Goal: Transaction & Acquisition: Obtain resource

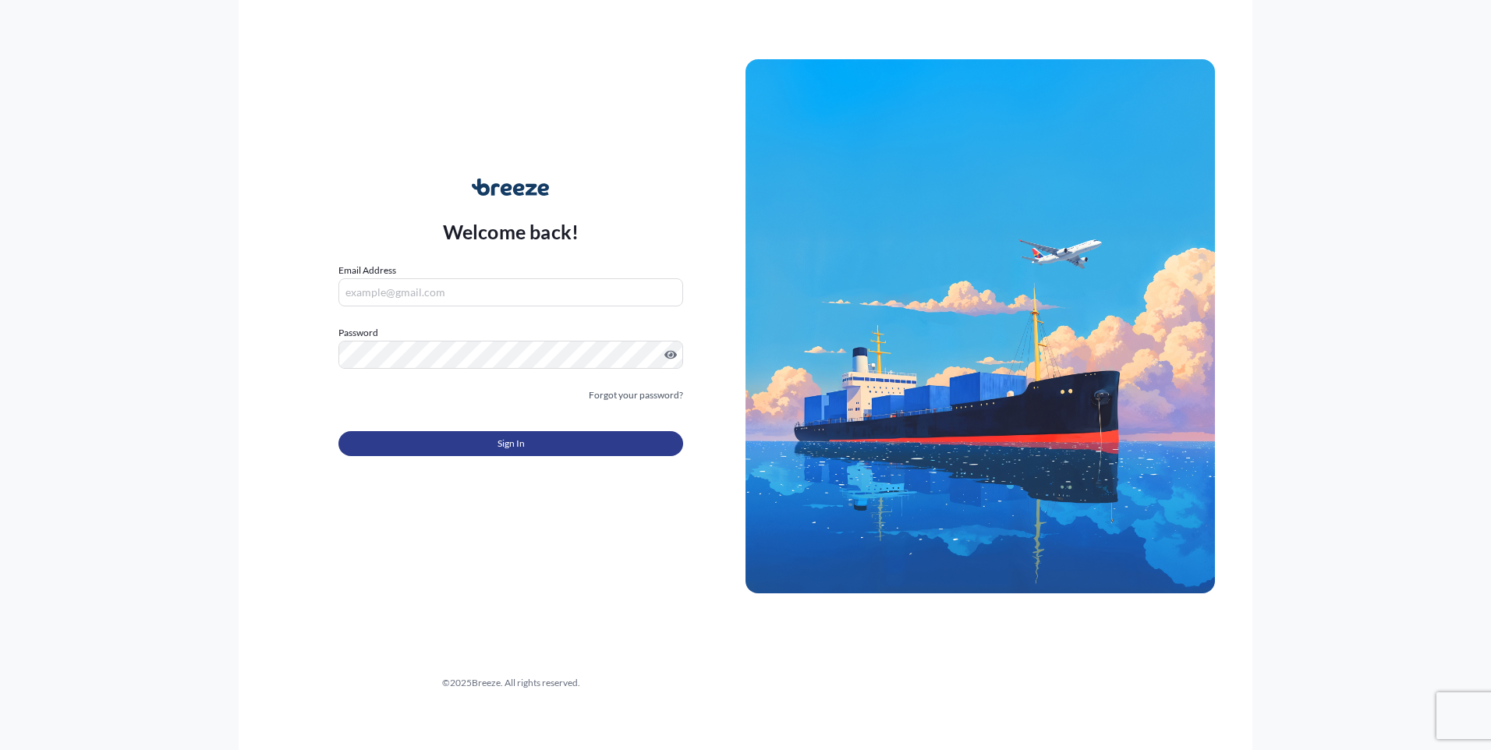
type input "[PERSON_NAME][EMAIL_ADDRESS][PERSON_NAME][DOMAIN_NAME]"
click at [551, 436] on button "Sign In" at bounding box center [510, 443] width 345 height 25
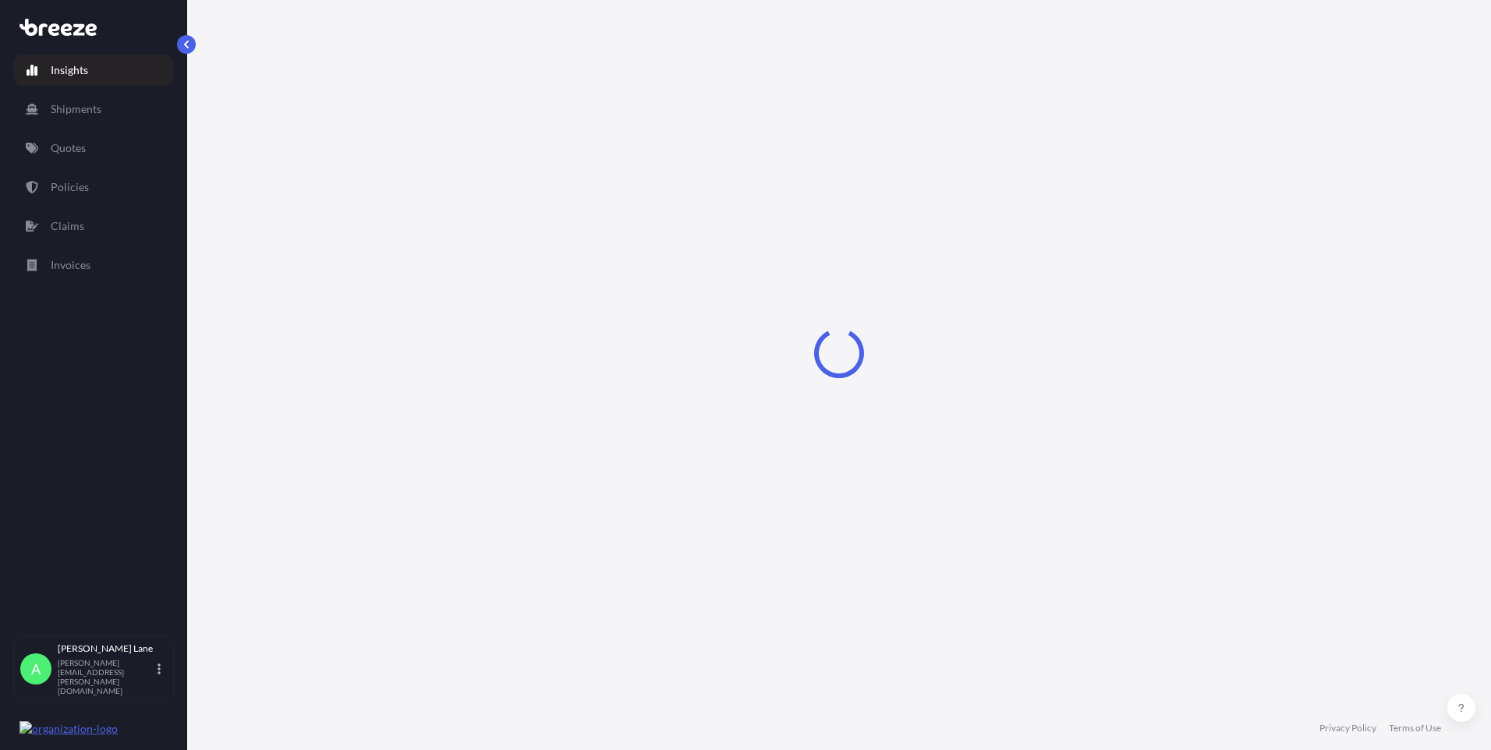
select select "2025"
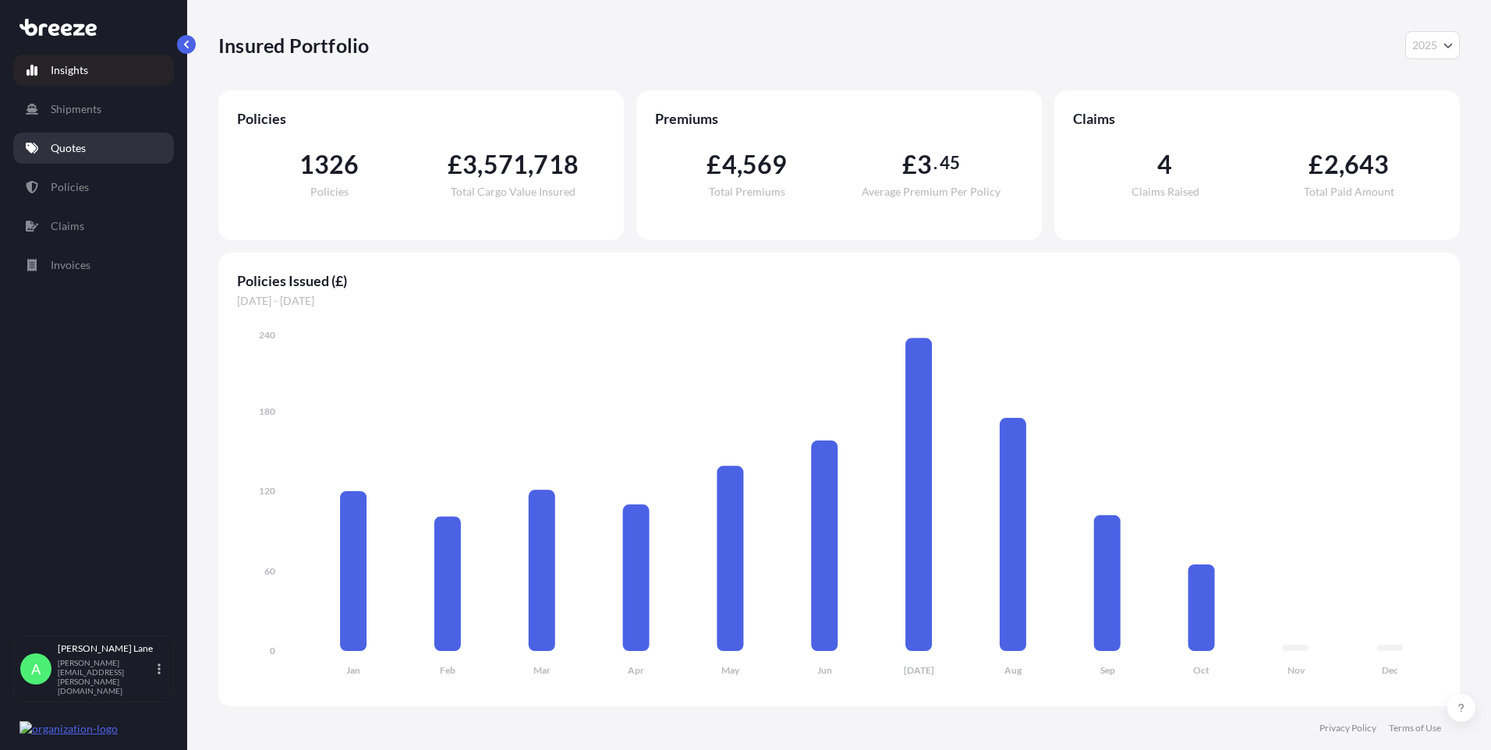
click at [76, 154] on p "Quotes" at bounding box center [68, 148] width 35 height 16
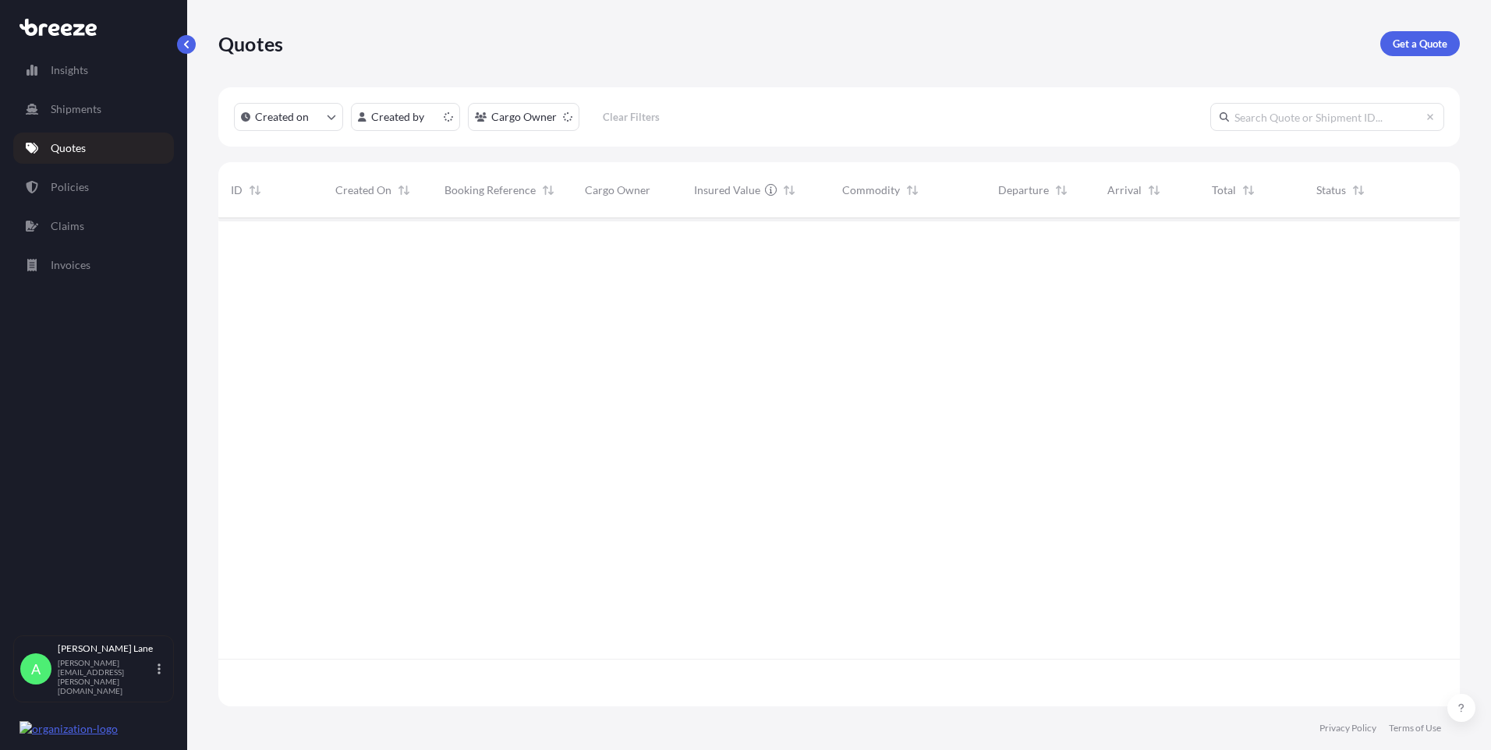
scroll to position [485, 1230]
click at [1390, 51] on link "Get a Quote" at bounding box center [1420, 43] width 80 height 25
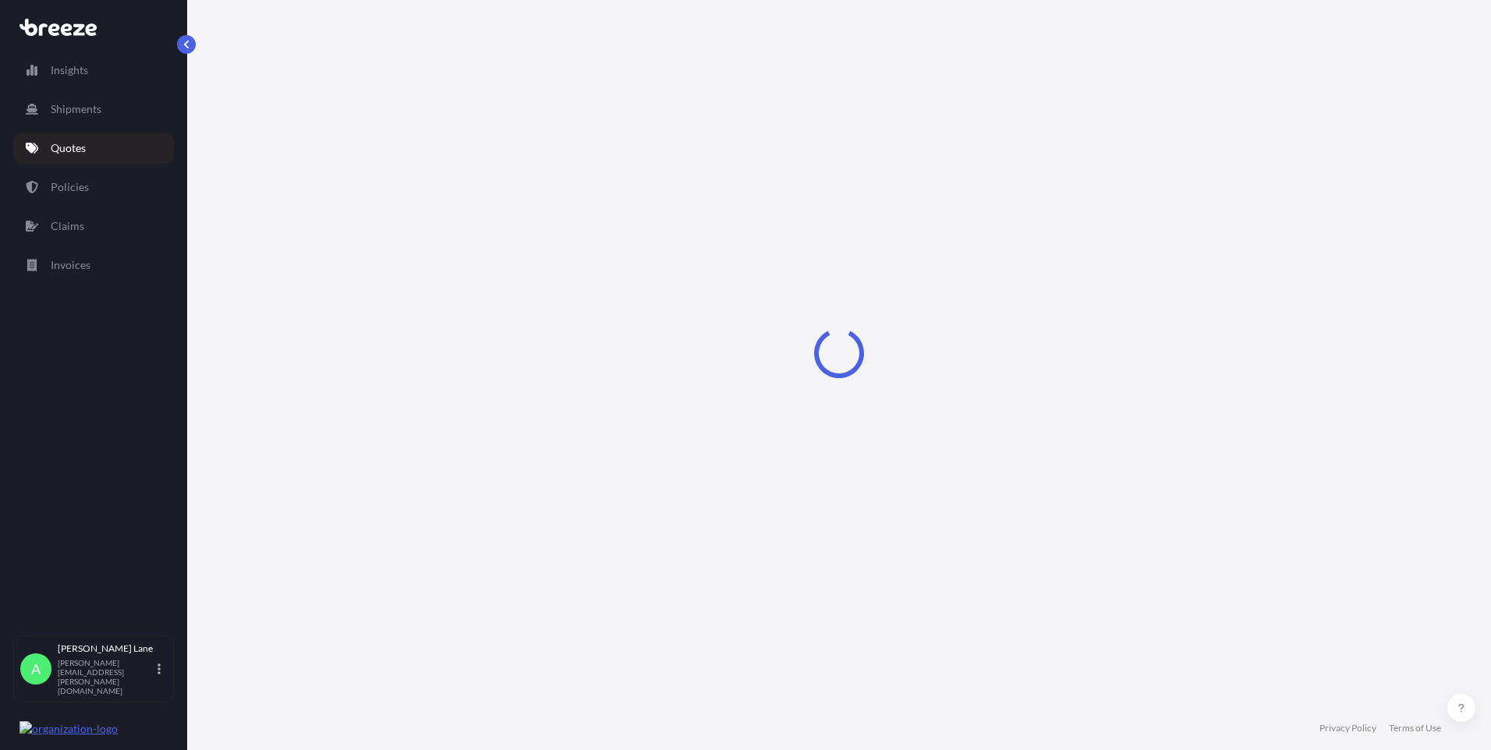
select select "Road"
select select "1"
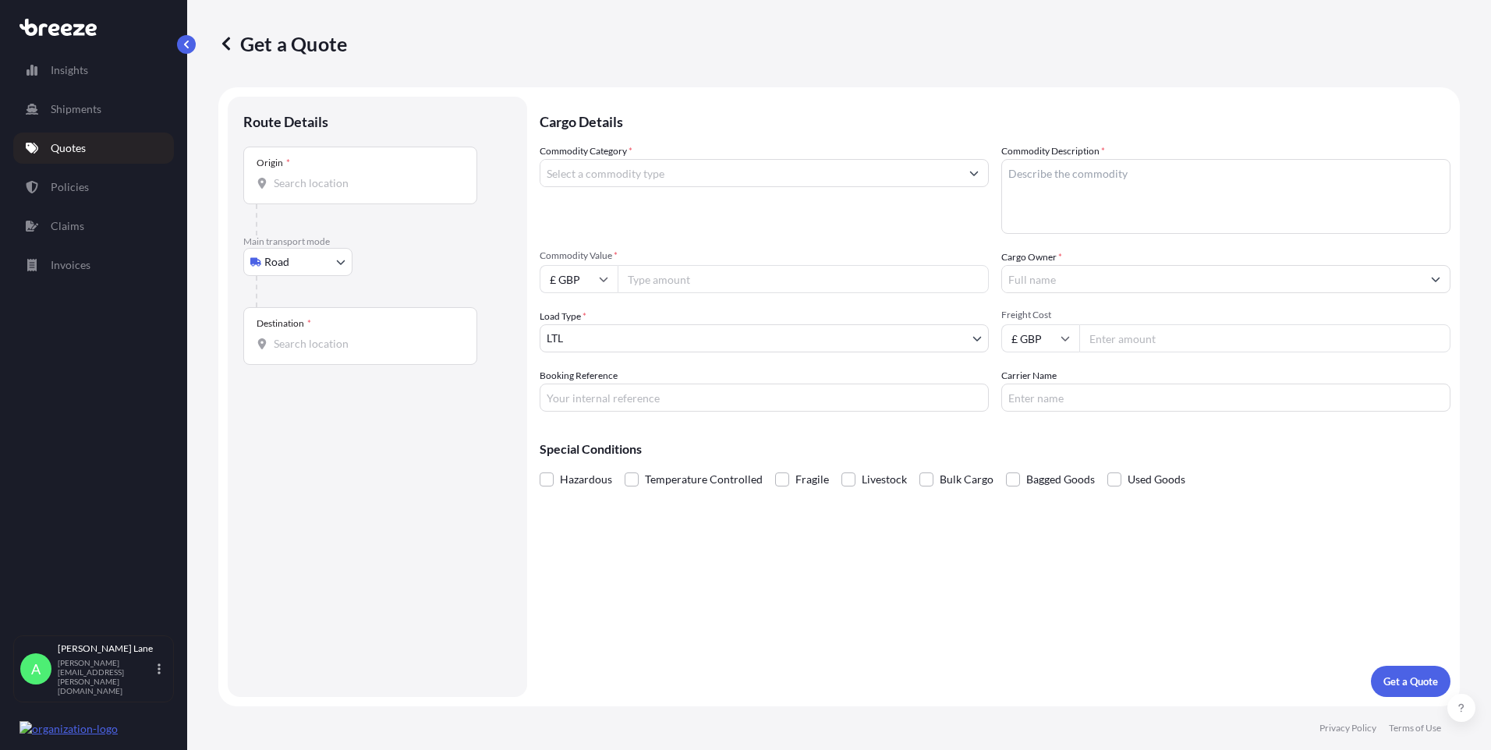
click at [320, 270] on body "Insights Shipments Quotes Policies Claims Invoices A [PERSON_NAME] [PERSON_NAME…" at bounding box center [745, 375] width 1491 height 750
click at [301, 335] on div "Air" at bounding box center [298, 331] width 97 height 28
select select "Air"
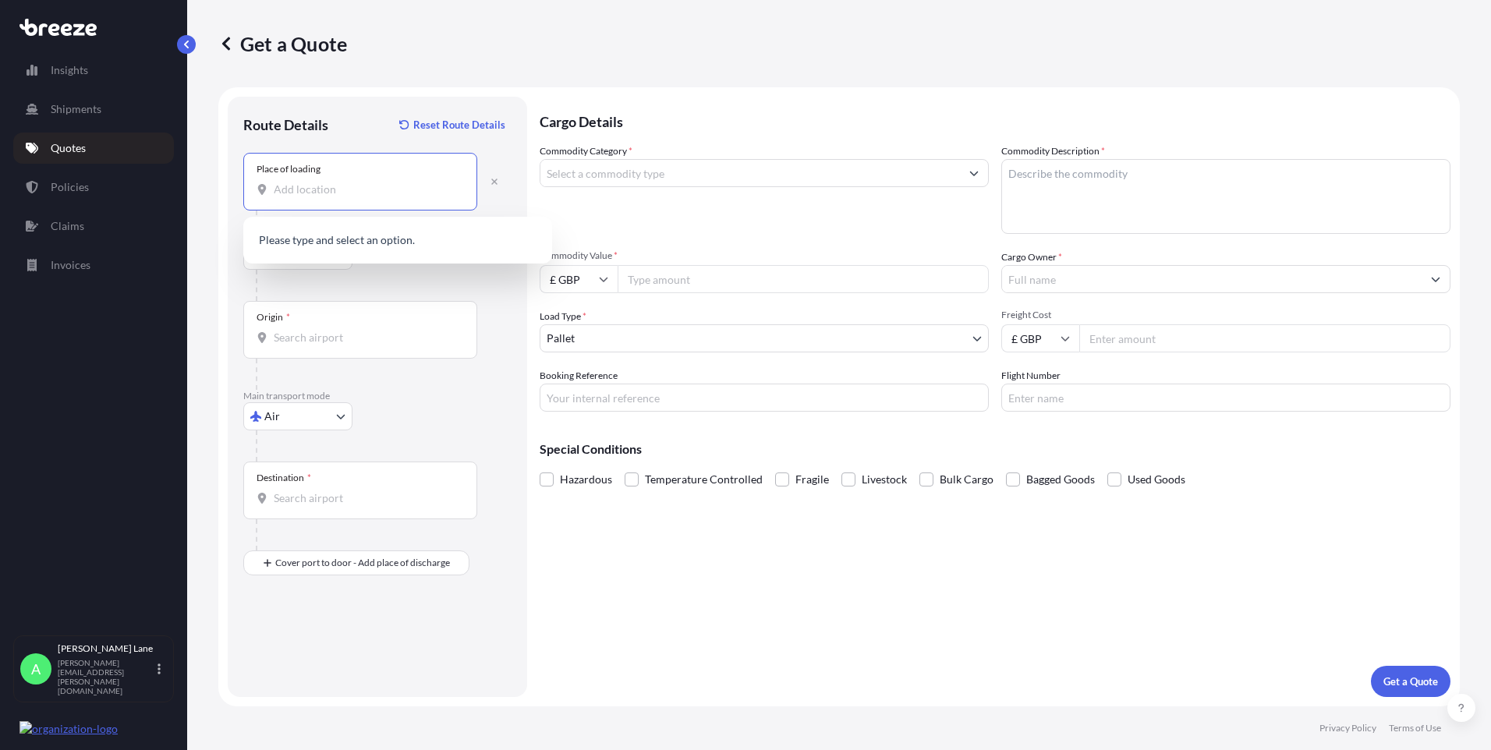
paste input "CM14 4LS"
click at [350, 235] on span "[STREET_ADDRESS]" at bounding box center [406, 242] width 221 height 16
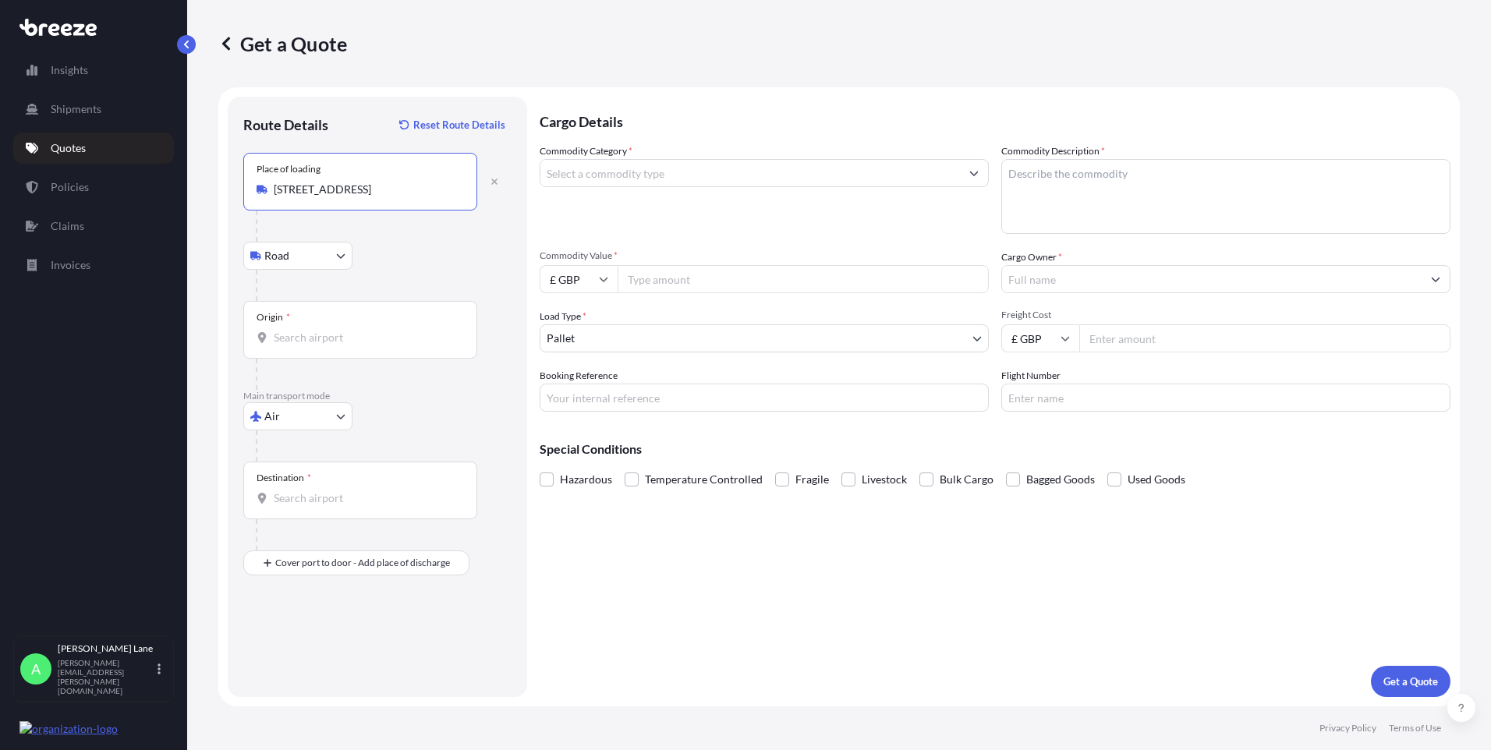
type input "[STREET_ADDRESS]"
click at [342, 334] on input "Origin *" at bounding box center [366, 338] width 184 height 16
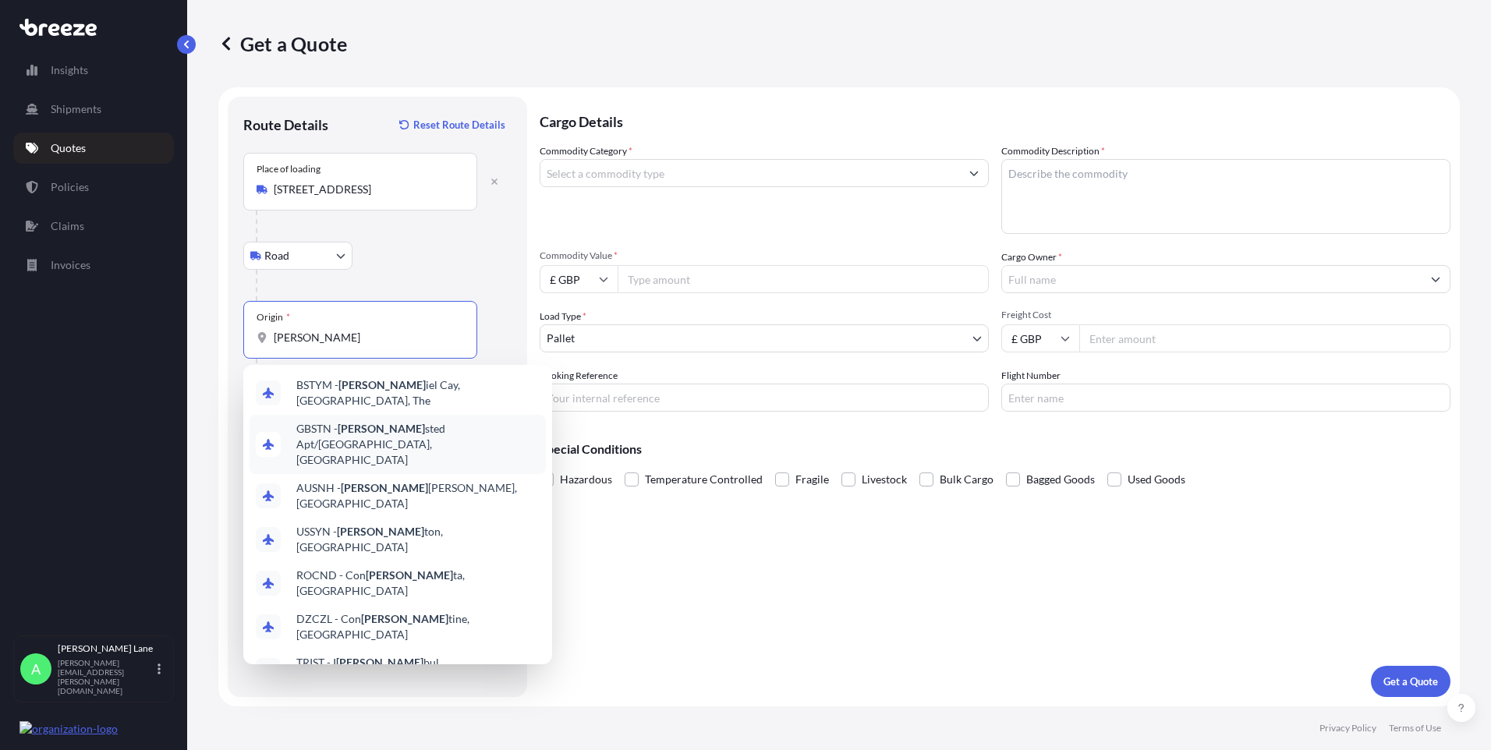
click at [375, 427] on span "GBSTN - [PERSON_NAME] Apt/[GEOGRAPHIC_DATA], [GEOGRAPHIC_DATA]" at bounding box center [417, 444] width 243 height 47
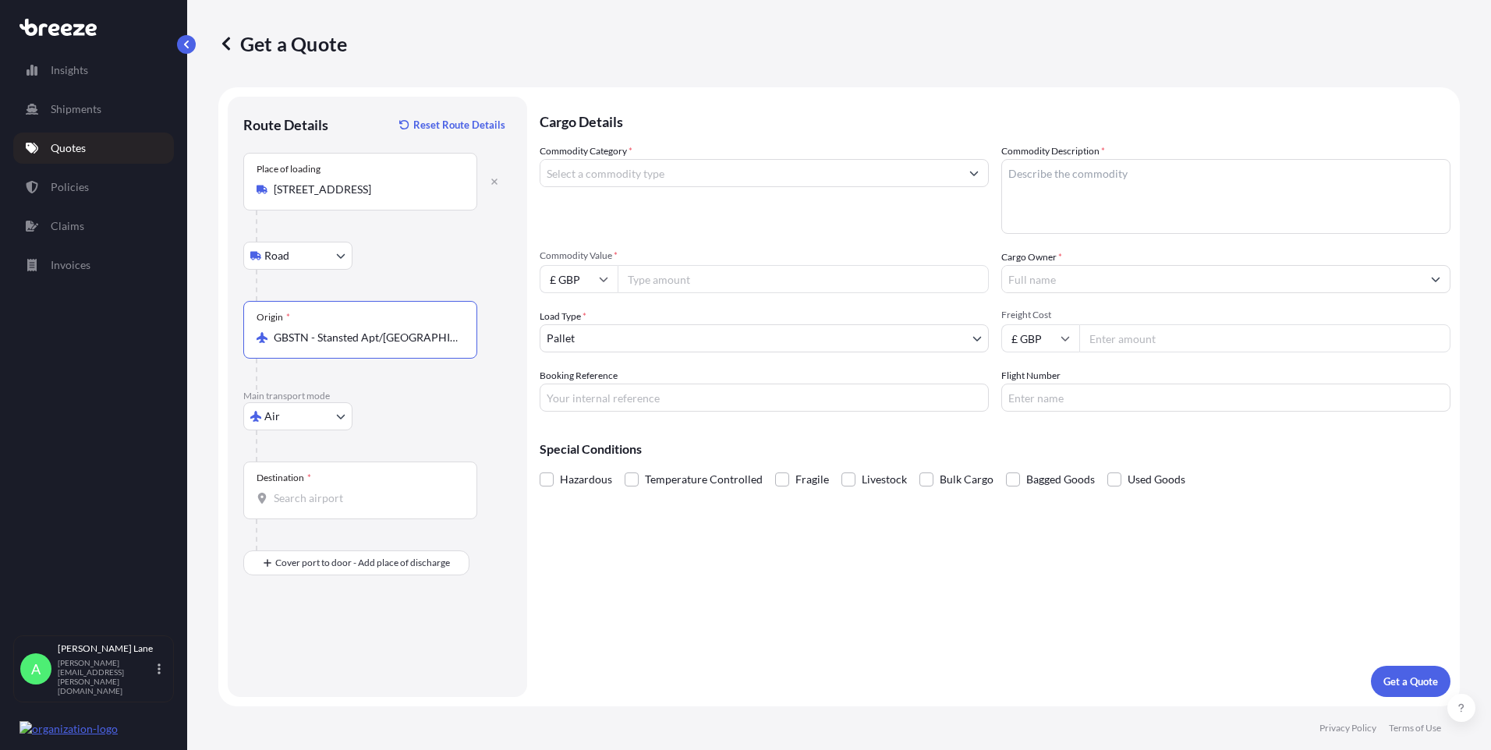
type input "GBSTN - Stansted Apt/[GEOGRAPHIC_DATA], [GEOGRAPHIC_DATA]"
click at [367, 488] on div "Destination *" at bounding box center [360, 491] width 234 height 58
click at [367, 490] on input "Destination *" at bounding box center [366, 498] width 184 height 16
type input "USMEM - [GEOGRAPHIC_DATA], [GEOGRAPHIC_DATA]"
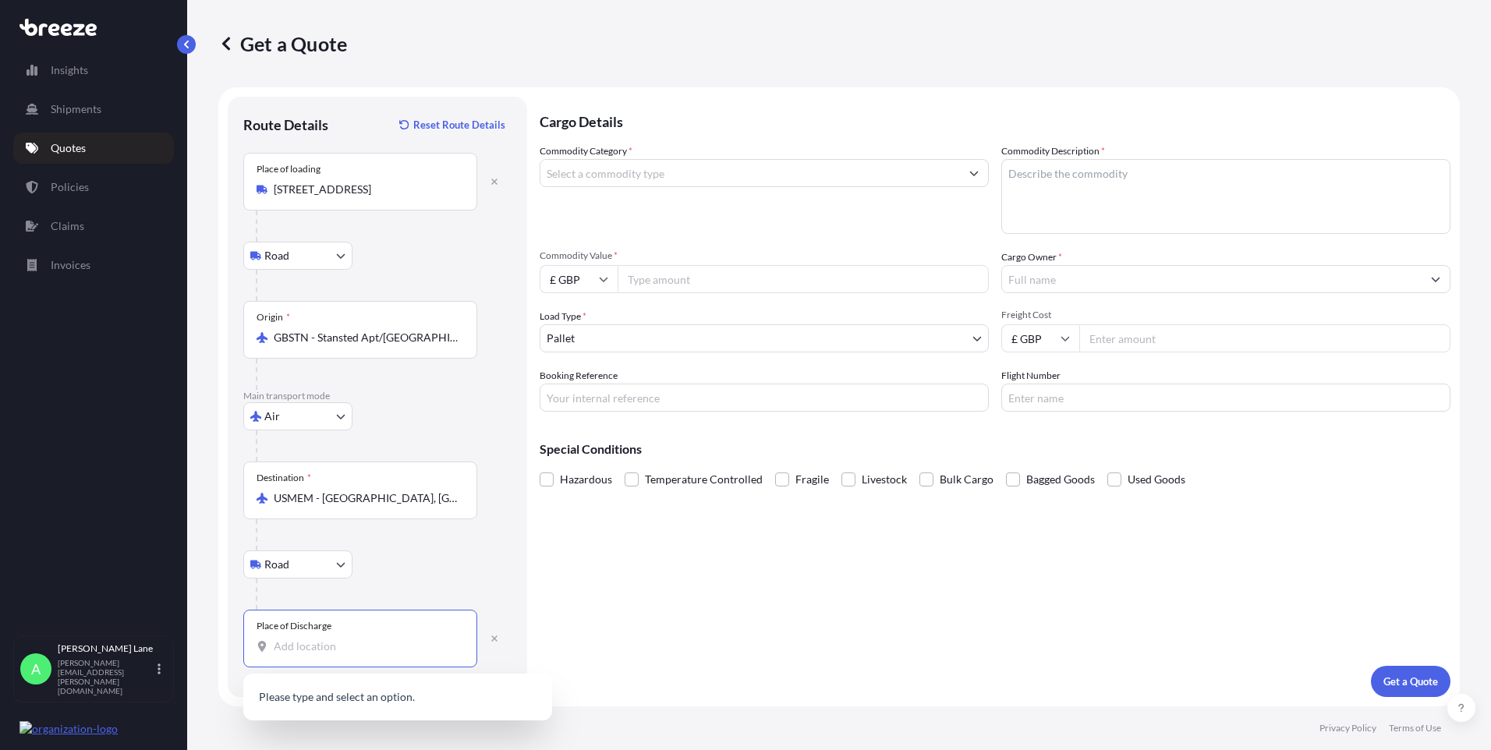
drag, startPoint x: 390, startPoint y: 638, endPoint x: 324, endPoint y: 646, distance: 66.0
click at [324, 646] on input "Place of Discharge" at bounding box center [366, 647] width 184 height 16
paste input "[GEOGRAPHIC_DATA]"
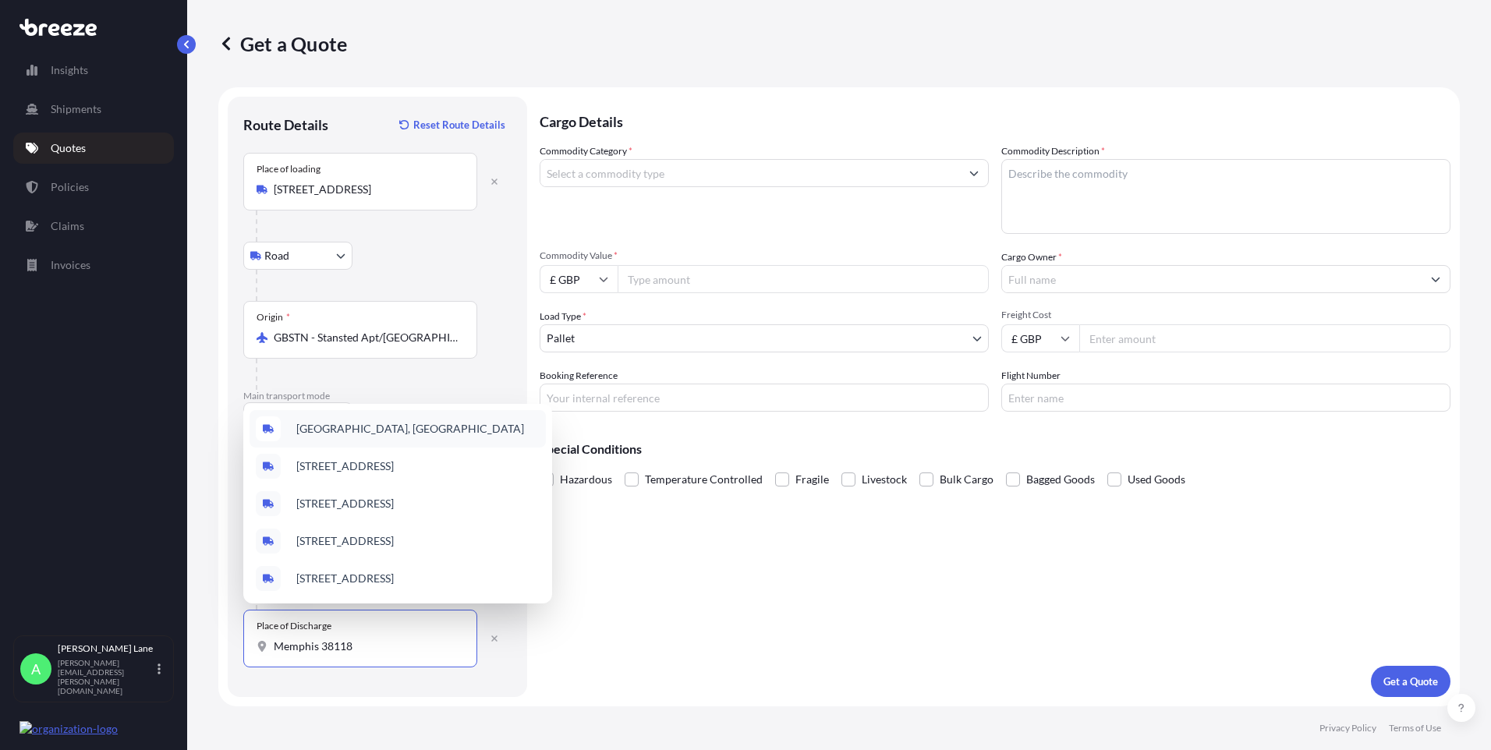
click at [403, 426] on span "[GEOGRAPHIC_DATA], [GEOGRAPHIC_DATA]" at bounding box center [410, 429] width 228 height 16
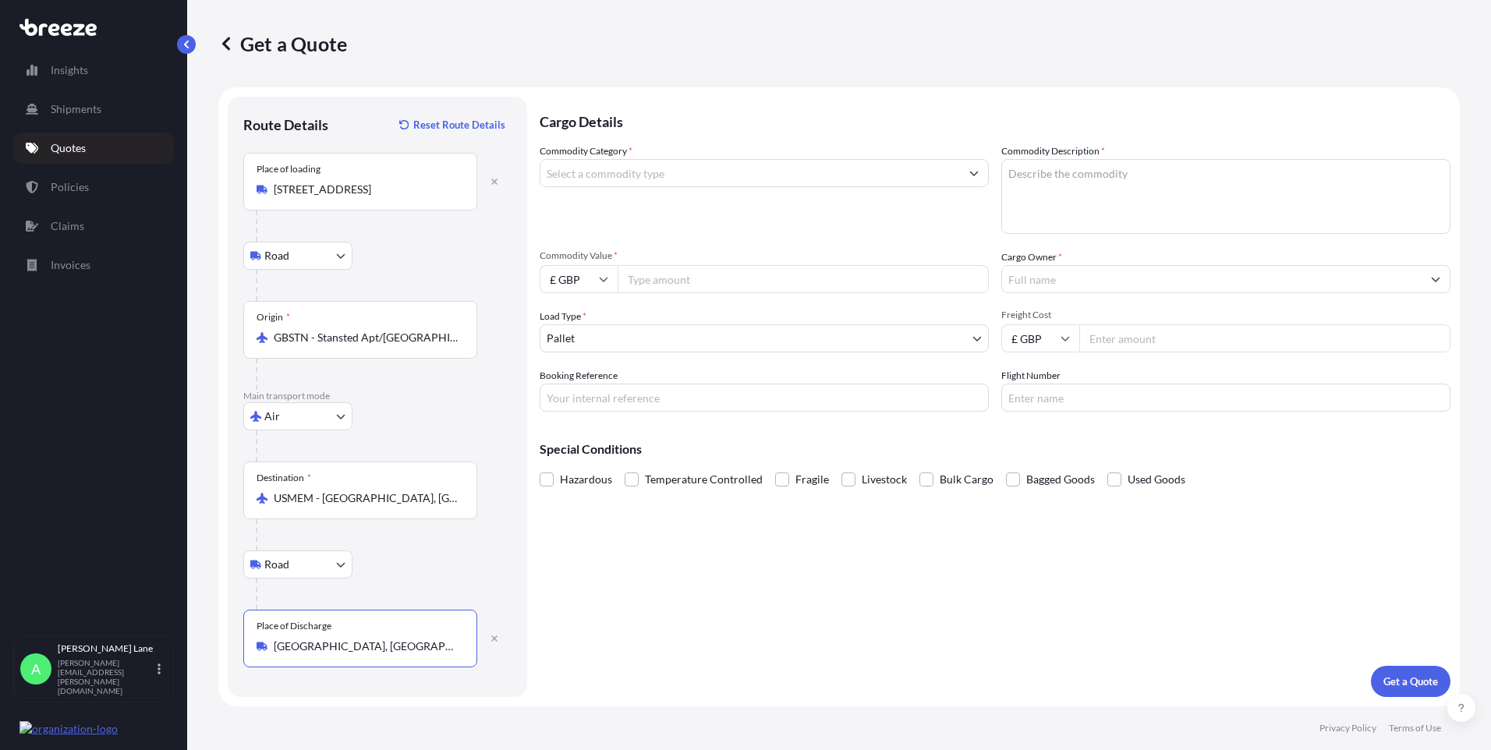
type input "[GEOGRAPHIC_DATA], [GEOGRAPHIC_DATA]"
click at [617, 181] on input "Commodity Category *" at bounding box center [750, 173] width 420 height 28
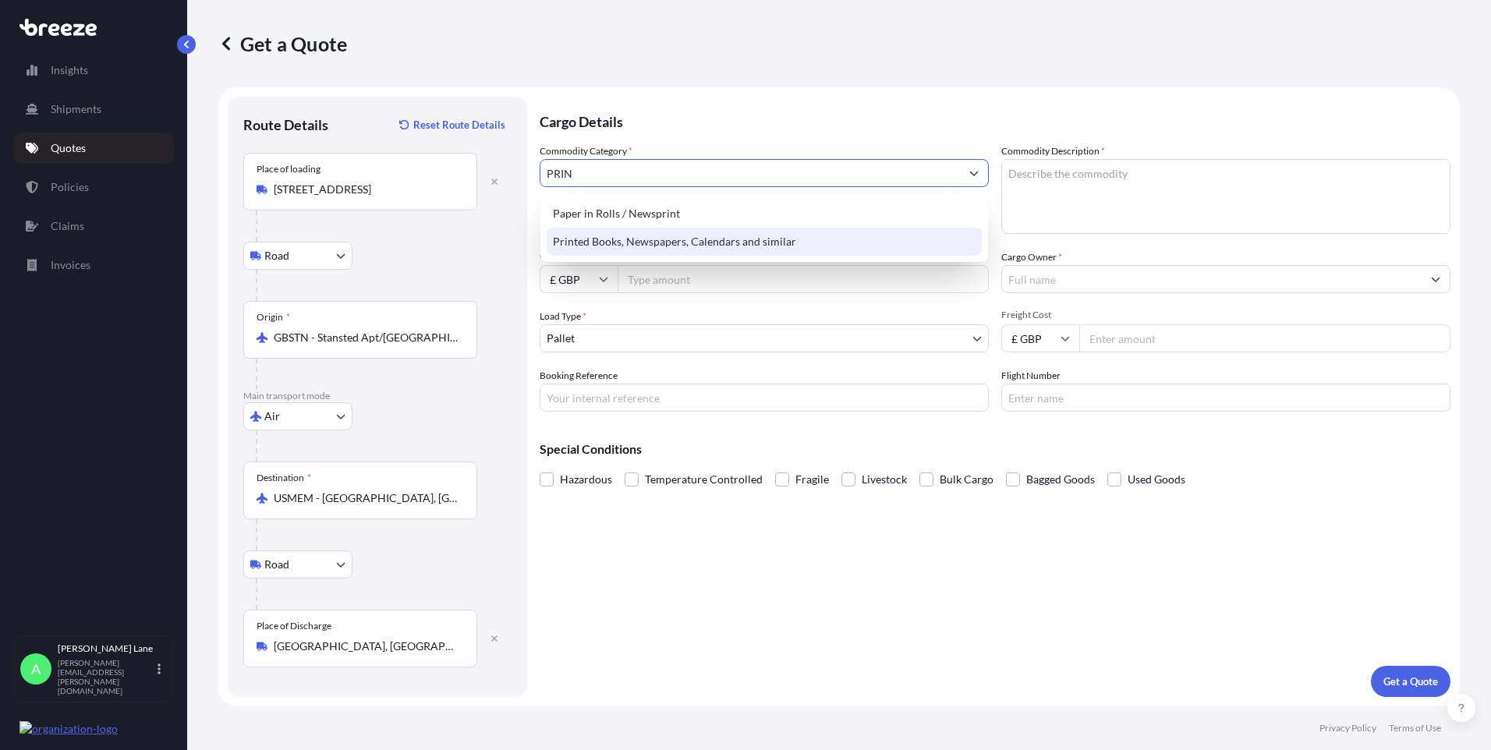
click at [623, 239] on div "Printed Books, Newspapers, Calendars and similar" at bounding box center [764, 242] width 435 height 28
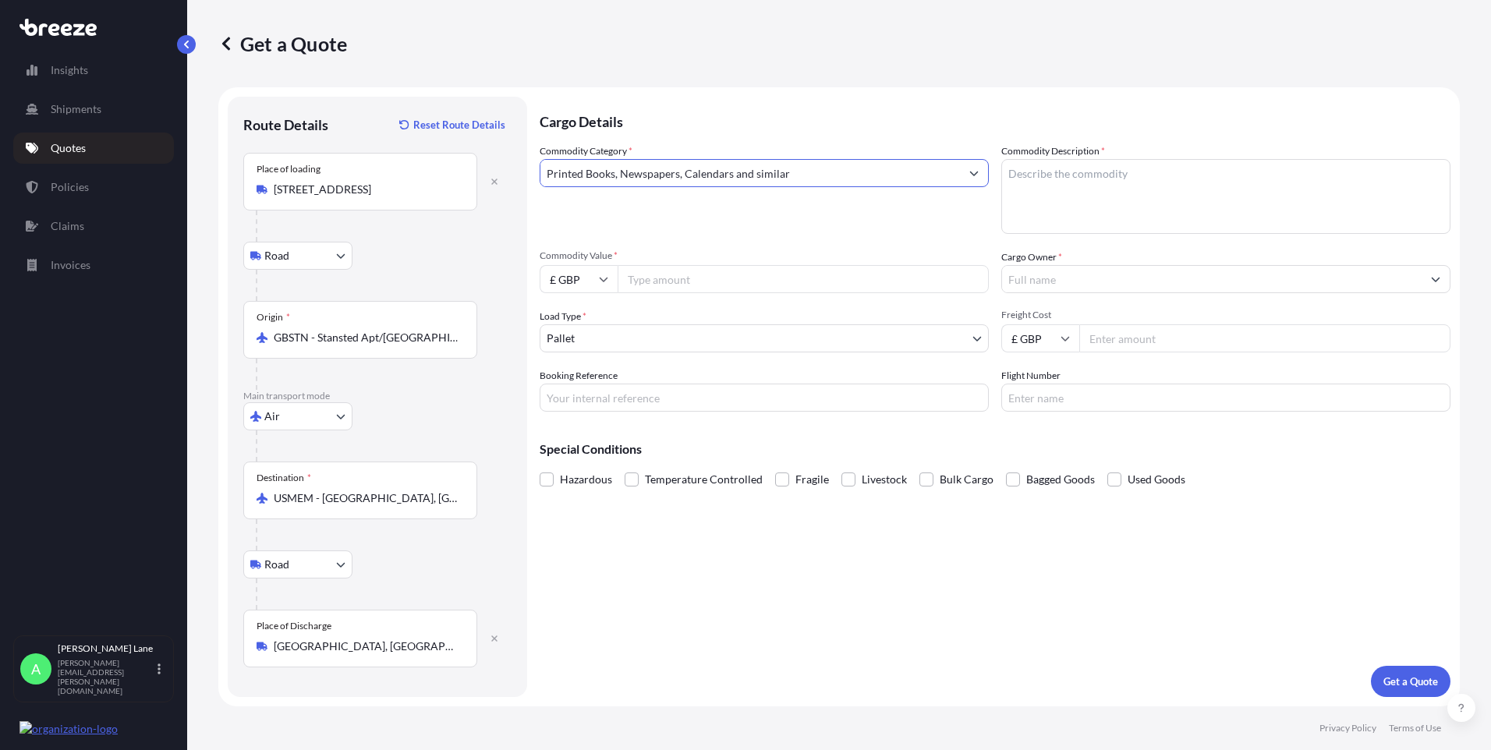
type input "Printed Books, Newspapers, Calendars and similar"
click at [650, 276] on input "Commodity Value *" at bounding box center [803, 279] width 371 height 28
type input "650.00"
click at [571, 340] on body "140 options available. 83 options available. 38 options available. 2 options av…" at bounding box center [745, 375] width 1491 height 750
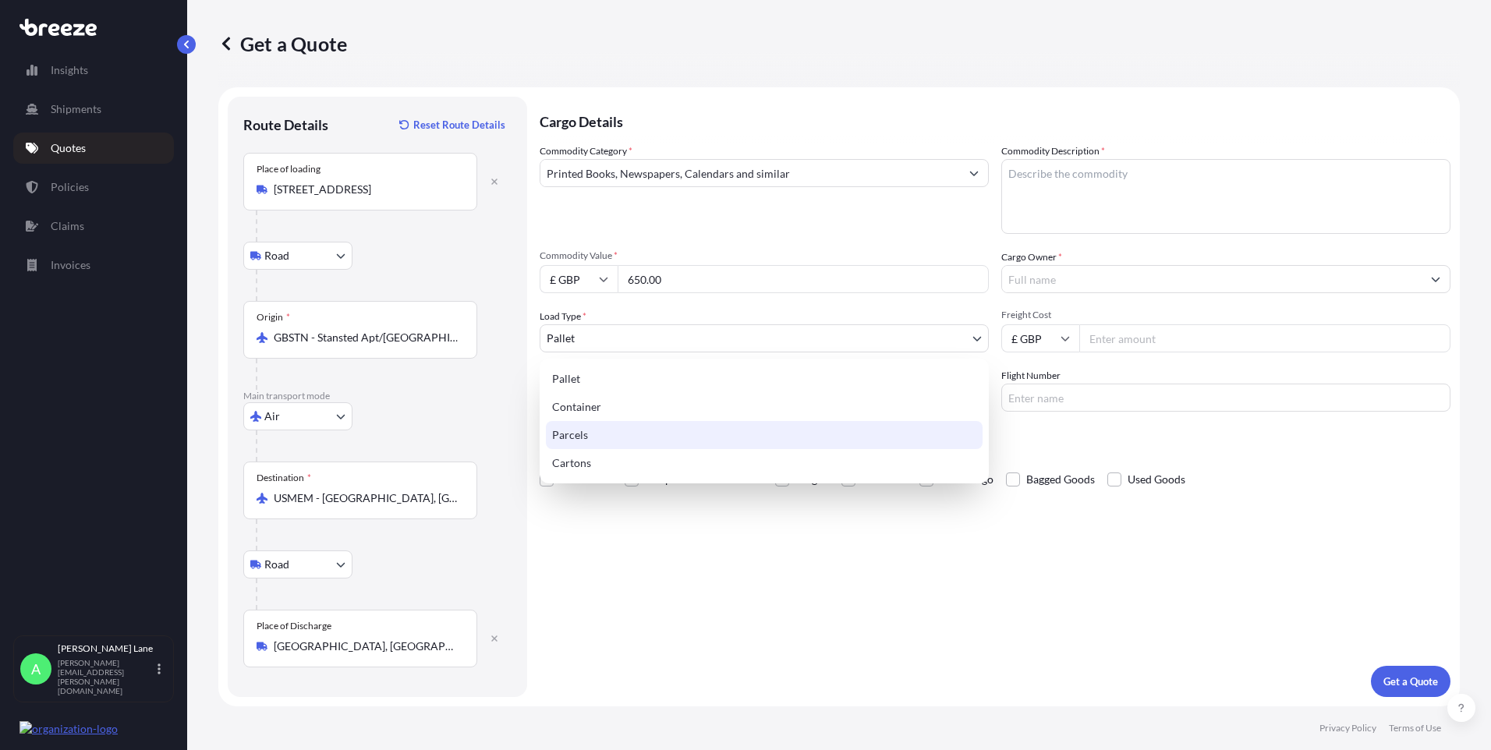
click at [612, 428] on div "Parcels" at bounding box center [764, 435] width 437 height 28
select select "3"
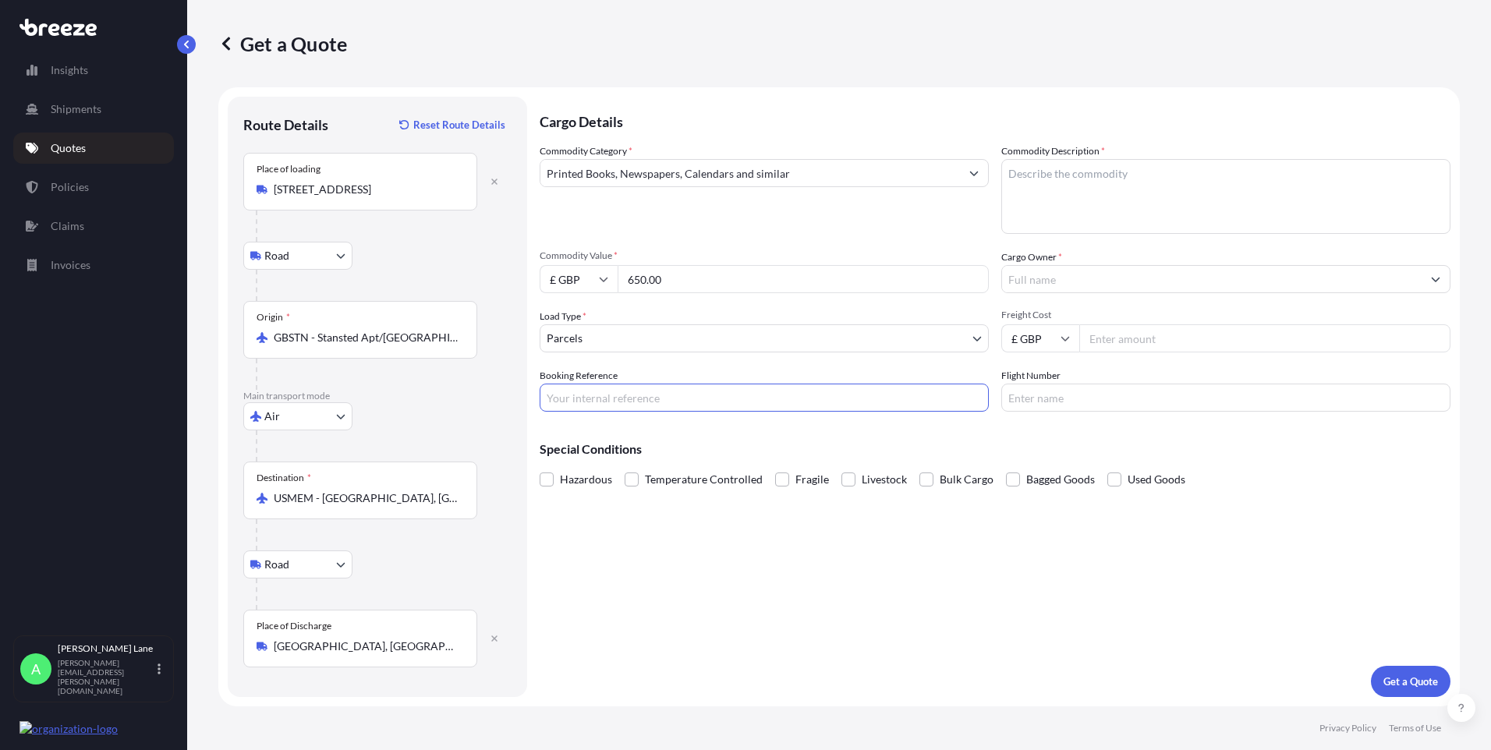
click at [639, 396] on input "Booking Reference" at bounding box center [764, 398] width 449 height 28
paste input "1900463"
type input "1900463"
click at [1067, 204] on textarea "Commodity Description *" at bounding box center [1225, 196] width 449 height 75
paste textarea "STICKER PACKS"
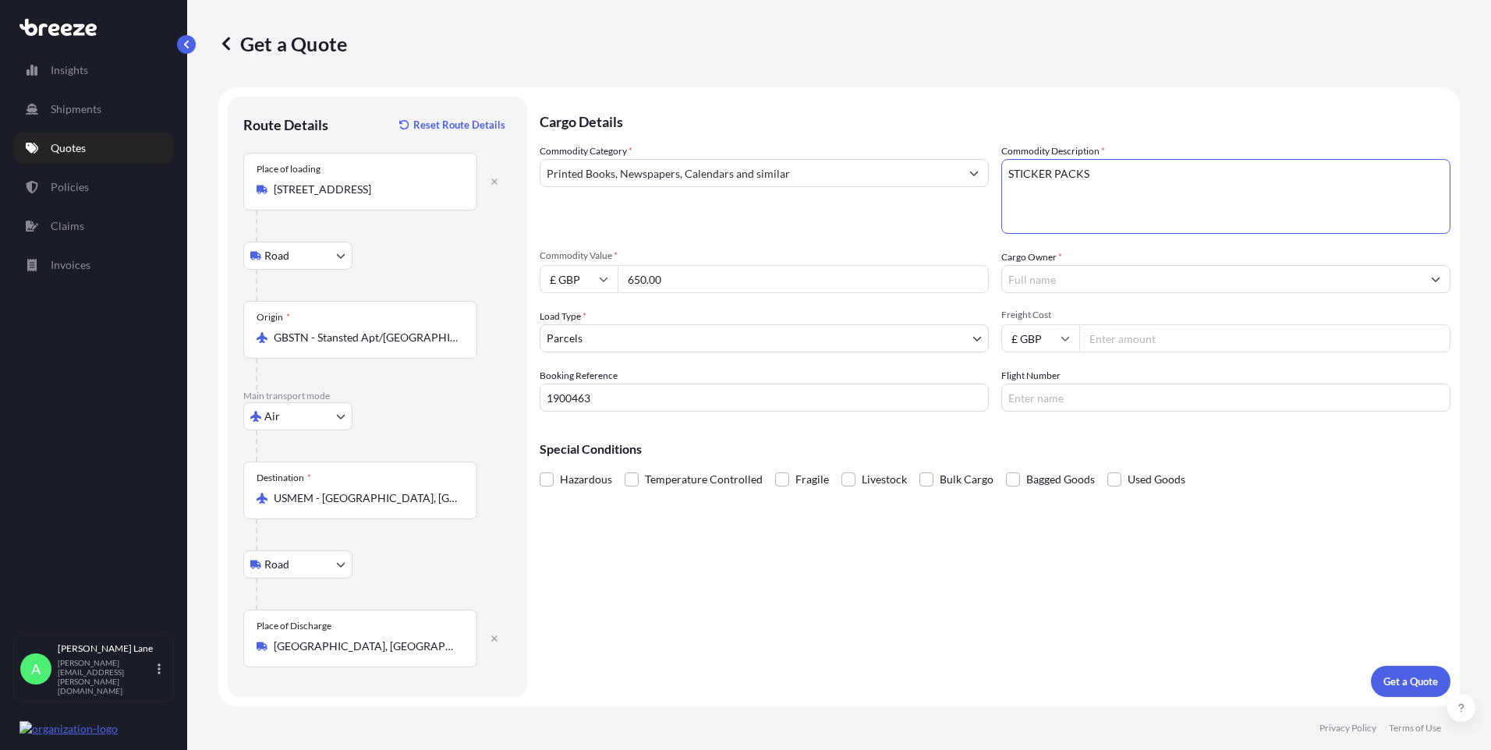
type textarea "STICKER PACKS"
click at [1048, 281] on input "Cargo Owner *" at bounding box center [1212, 279] width 420 height 28
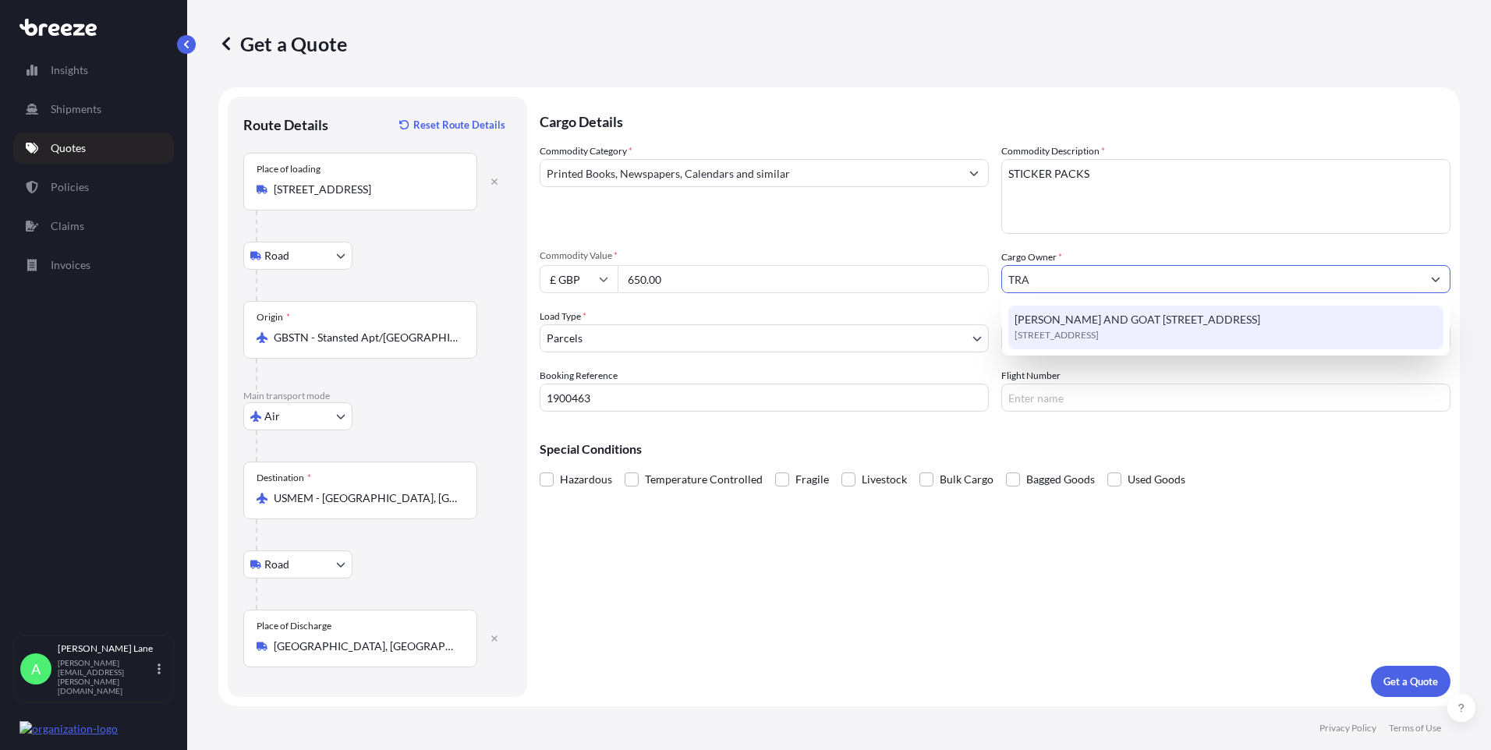
drag, startPoint x: 1021, startPoint y: 279, endPoint x: 986, endPoint y: 282, distance: 36.0
click at [983, 283] on div "Commodity Category * Printed Books, Newspapers, Calendars and similar Commodity…" at bounding box center [995, 277] width 911 height 268
paste input "NQUILITY PRINT LTD"
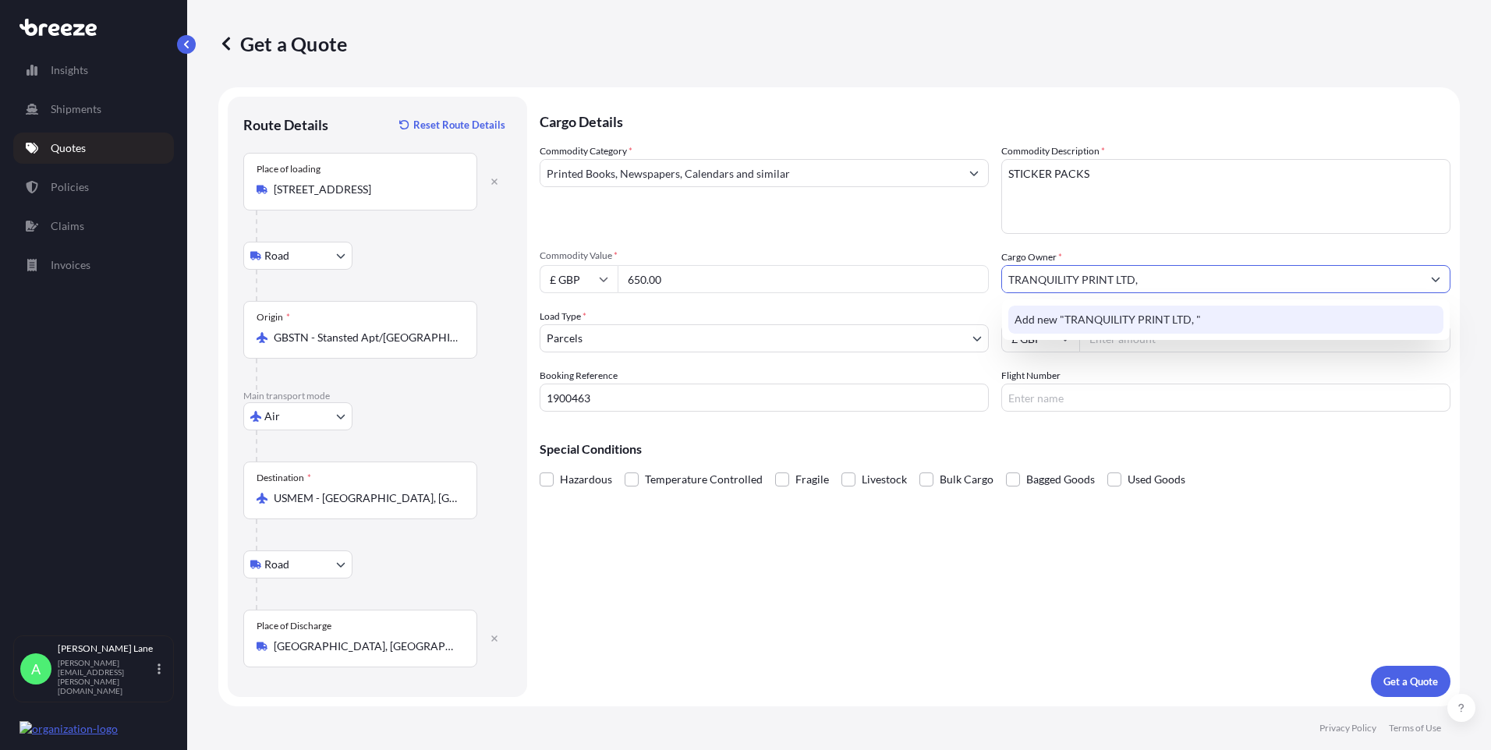
paste input "1 CRISPIN HOUSE"
paste input "ST HELENS MEWS"
paste input "BRENTWOOD"
paste input "CM14 4LS"
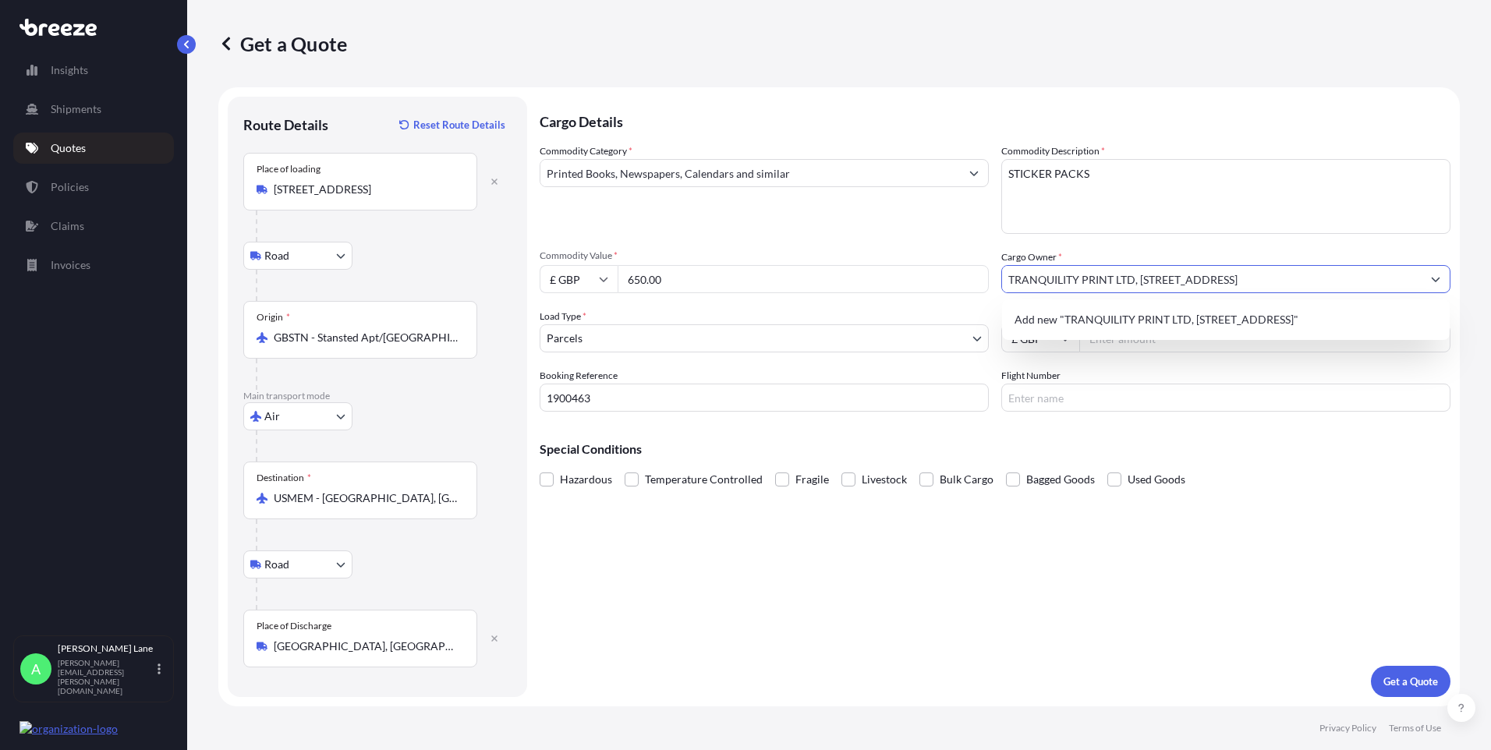
type input "TRANQUILITY PRINT LTD, [STREET_ADDRESS]"
click at [1294, 506] on div "Cargo Details Commodity Category * Printed Books, Newspapers, Calendars and sim…" at bounding box center [995, 397] width 911 height 600
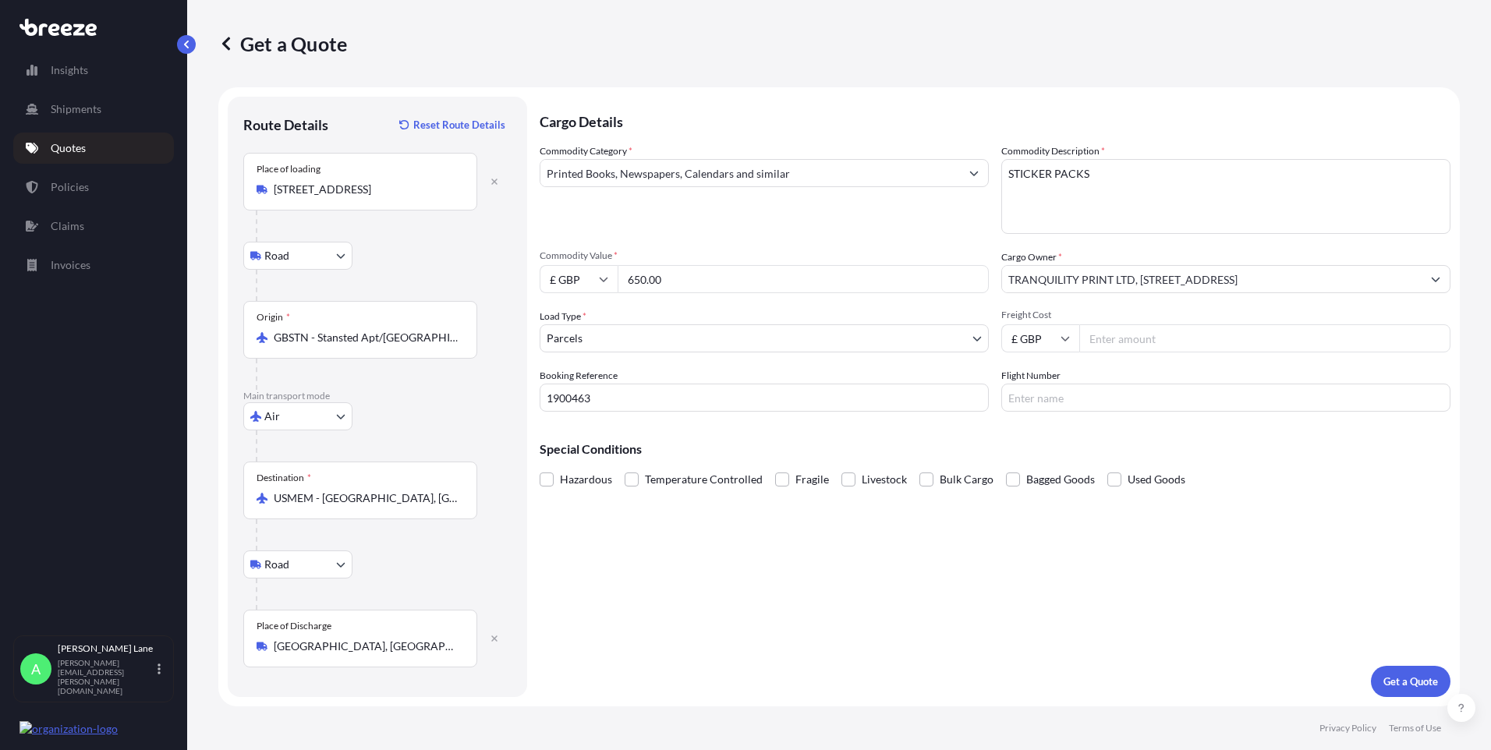
click at [1128, 339] on input "Freight Cost" at bounding box center [1264, 338] width 371 height 28
type input "54.26"
click at [1124, 401] on input "Flight Number" at bounding box center [1225, 398] width 449 height 28
type input "FEDEX"
click at [917, 577] on div "Cargo Details Commodity Category * Printed Books, Newspapers, Calendars and sim…" at bounding box center [995, 397] width 911 height 600
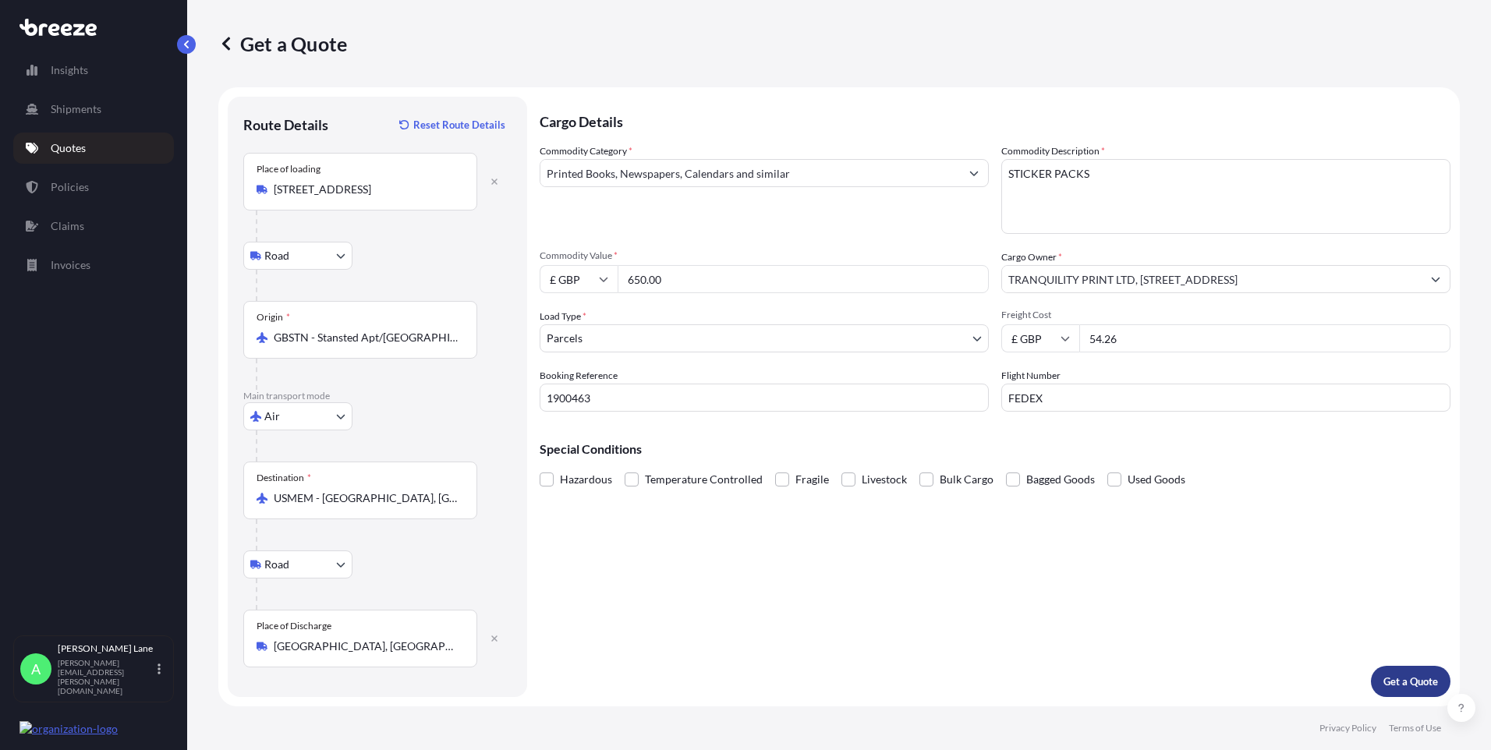
click at [1390, 678] on p "Get a Quote" at bounding box center [1410, 682] width 55 height 16
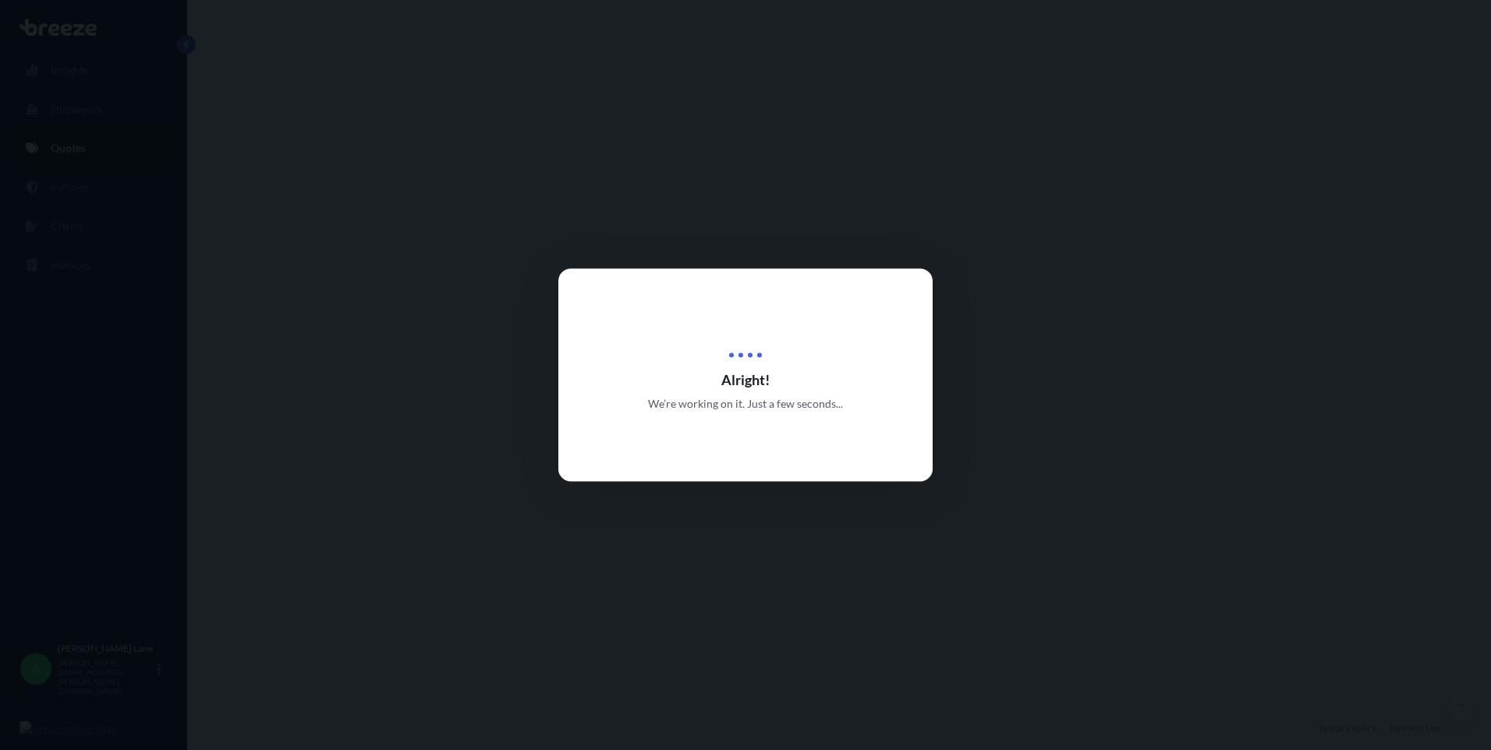
select select "Road"
select select "Air"
select select "Road"
select select "3"
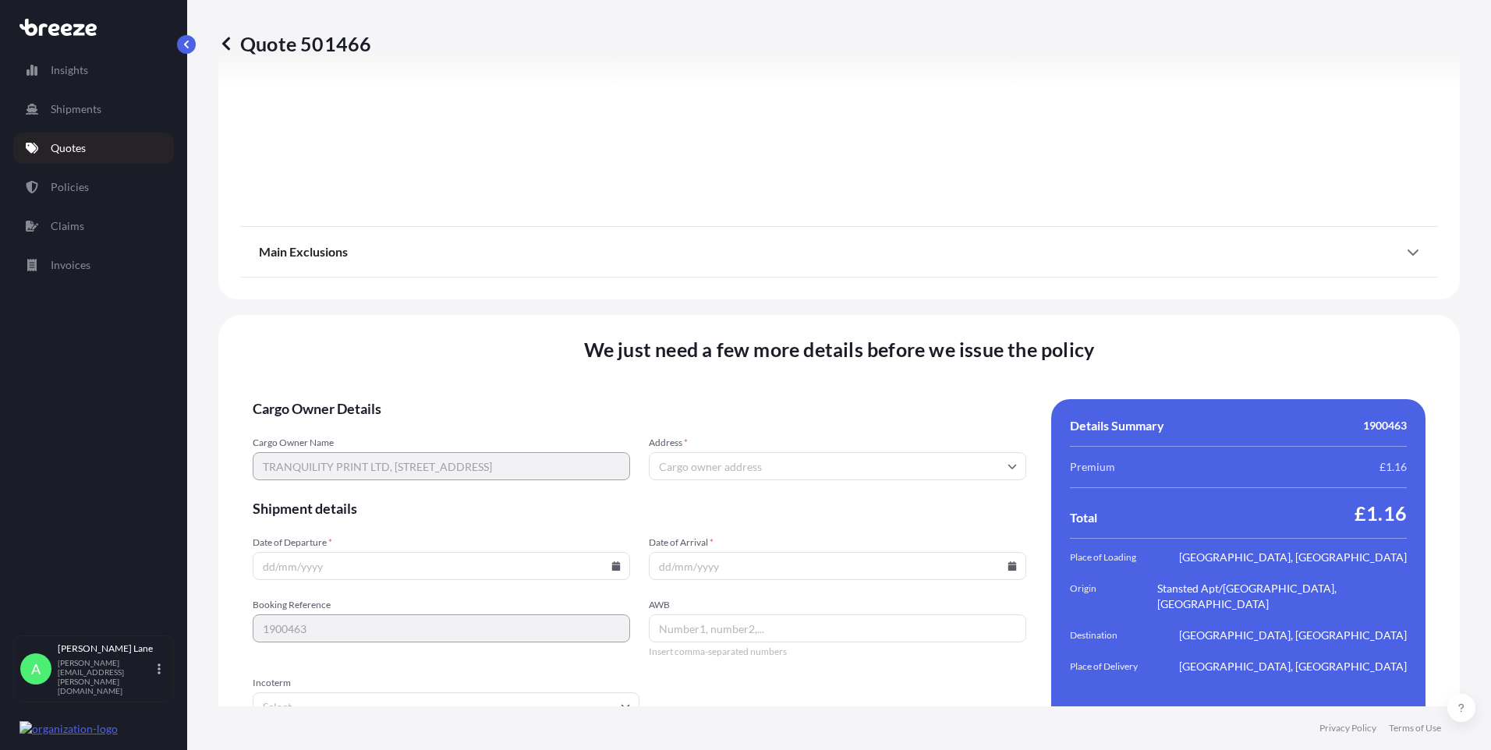
scroll to position [2034, 0]
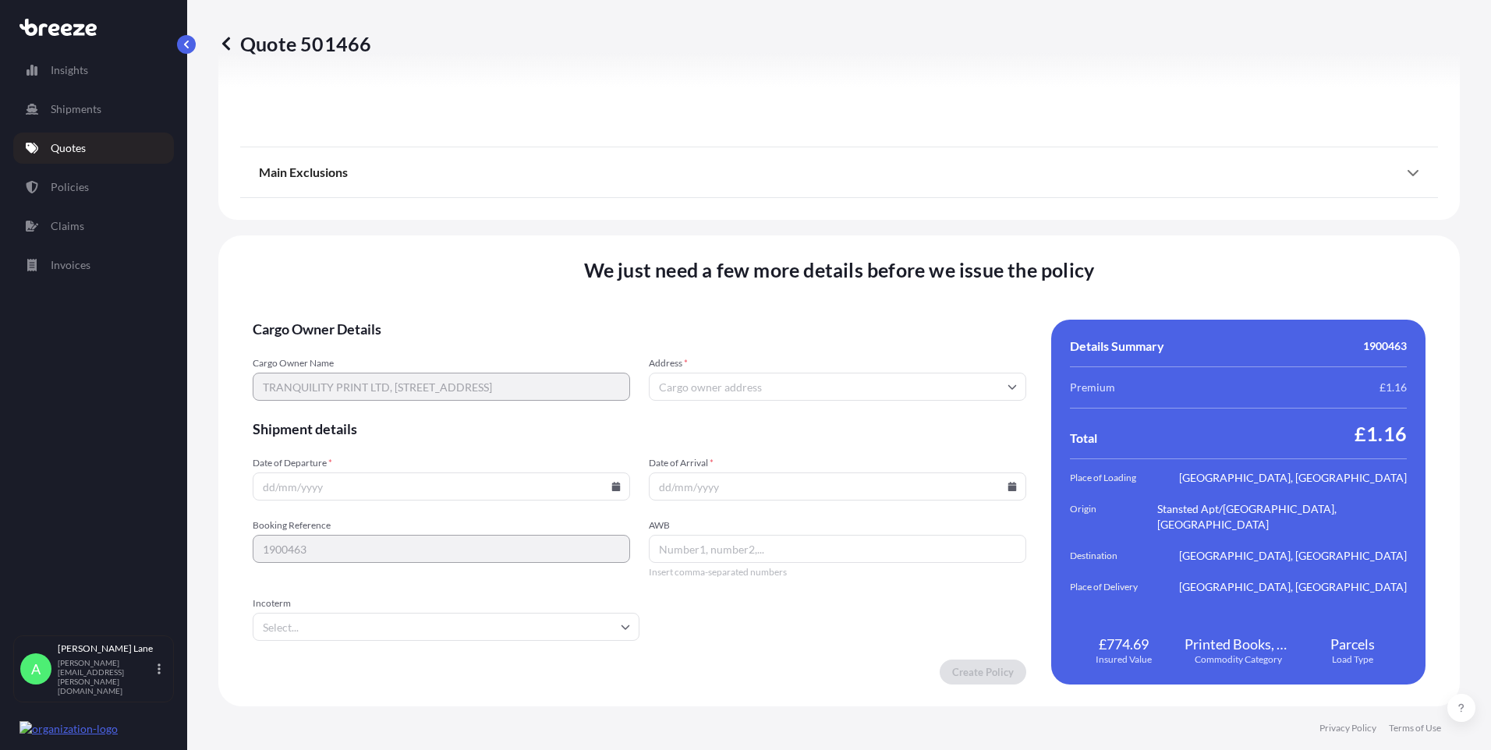
click at [611, 485] on icon at bounding box center [615, 486] width 9 height 9
click at [405, 346] on button "15" at bounding box center [403, 347] width 25 height 25
type input "[DATE]"
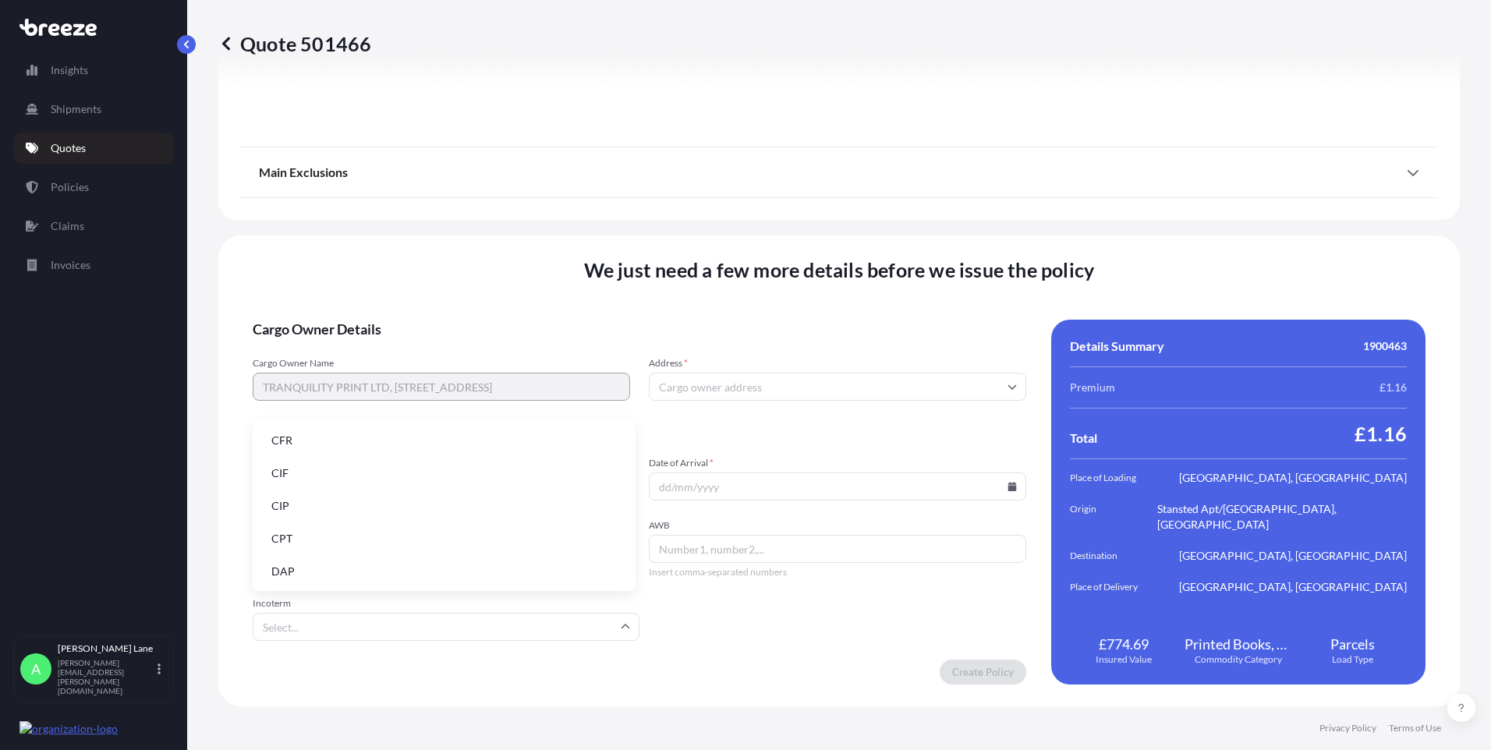
click at [368, 625] on input "Incoterm" at bounding box center [446, 627] width 387 height 28
click at [381, 557] on li "DAP" at bounding box center [444, 572] width 370 height 30
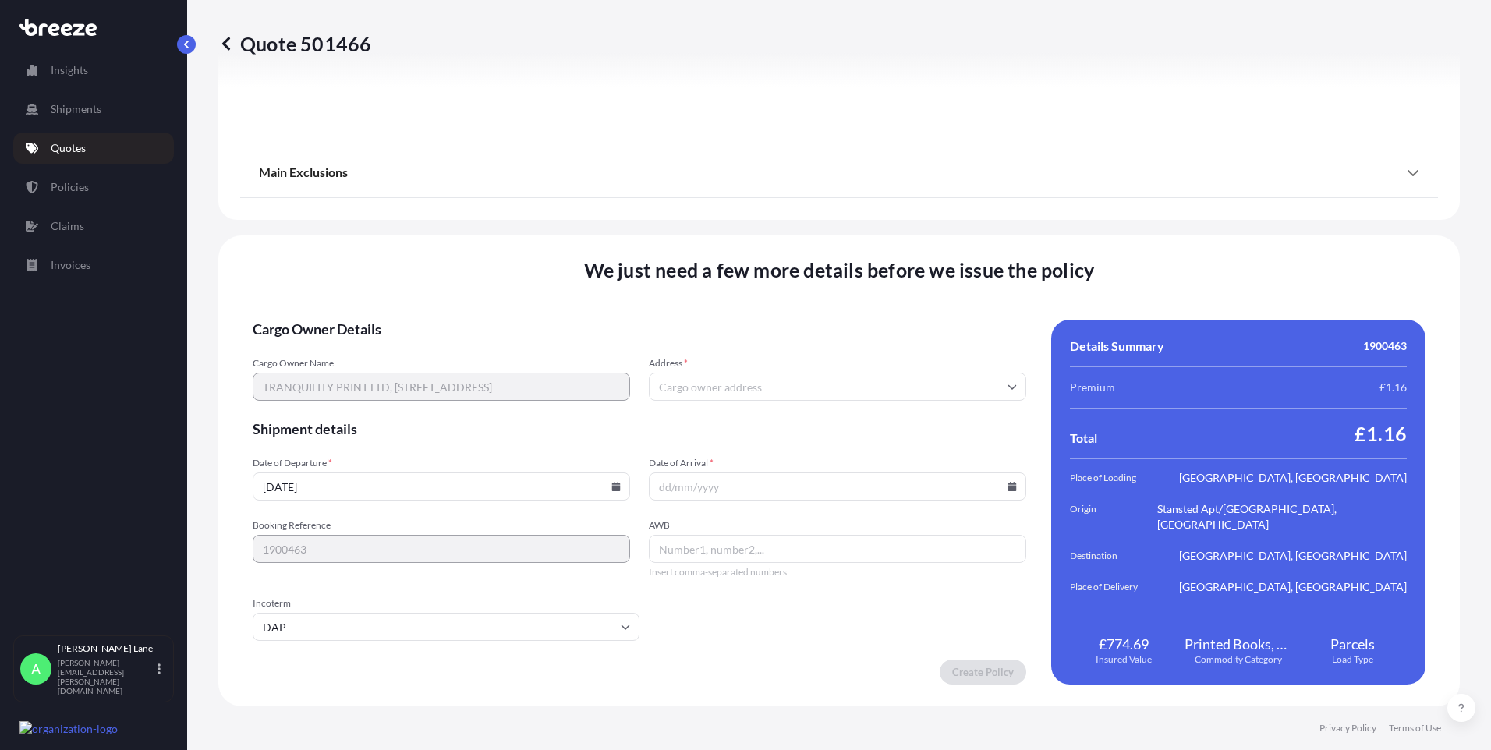
click at [1008, 483] on icon at bounding box center [1012, 486] width 9 height 9
click at [839, 349] on button "16" at bounding box center [832, 347] width 25 height 25
type input "[DATE]"
click at [752, 544] on input "AWB" at bounding box center [837, 549] width 377 height 28
paste input "394269849080"
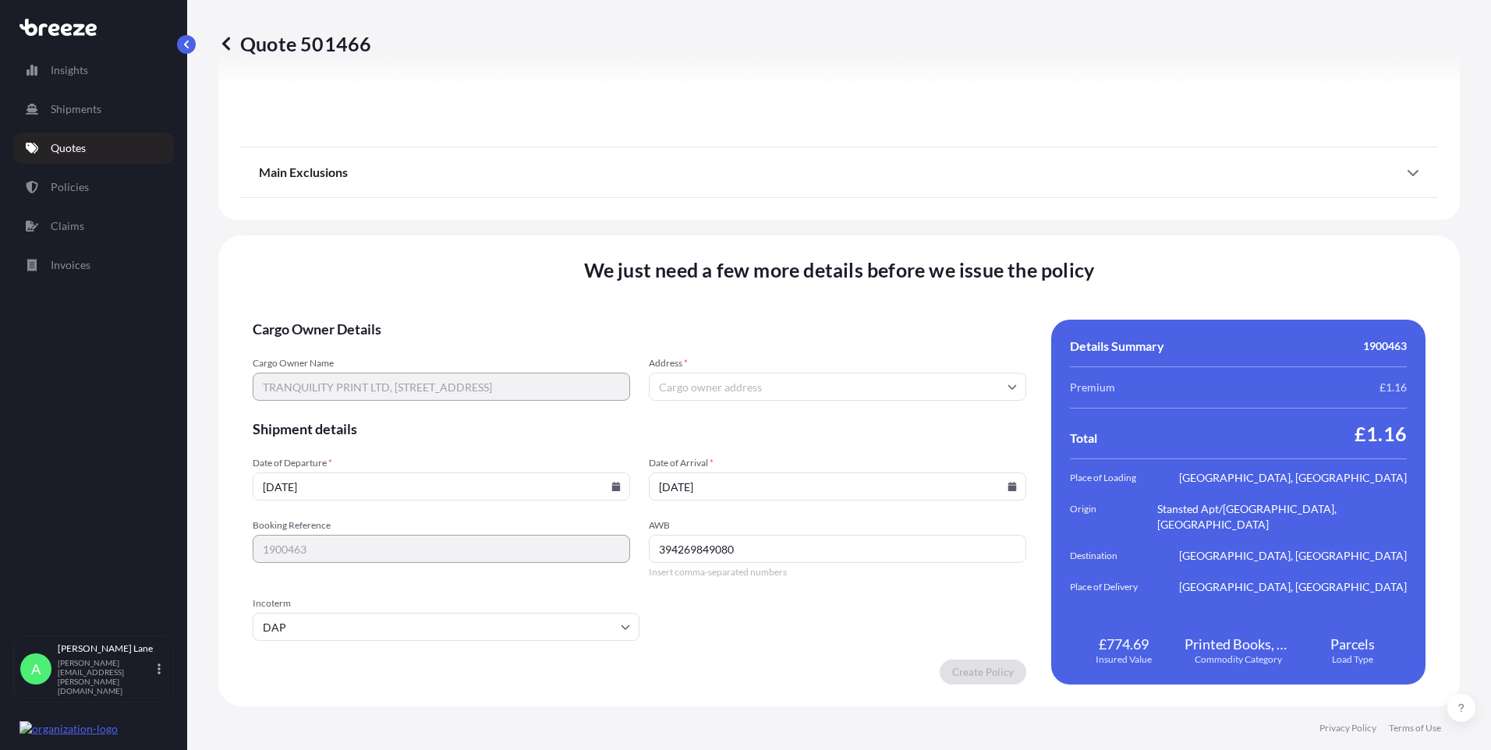
click at [1007, 386] on icon at bounding box center [1011, 386] width 9 height 9
type input "394269849080"
paste input "CM14 4LS"
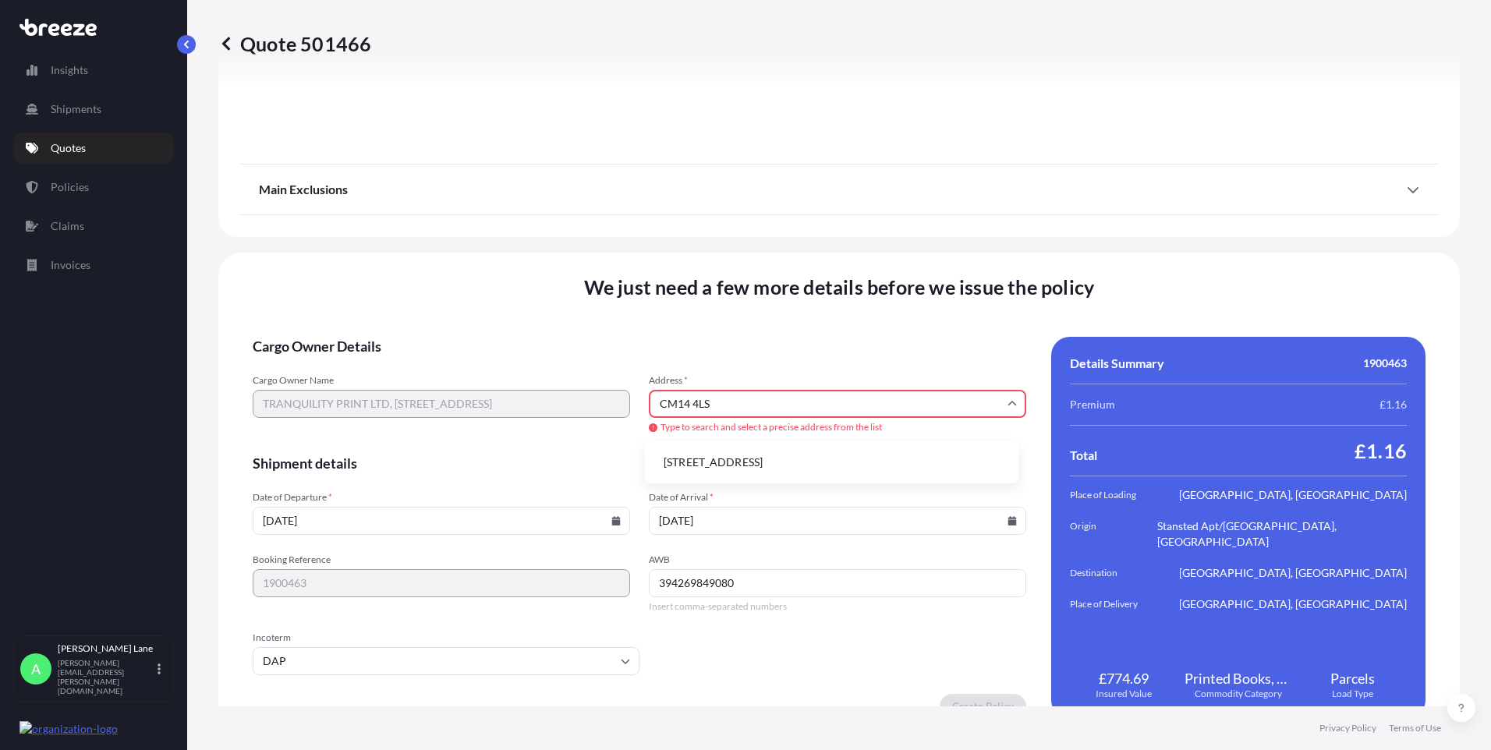
click at [755, 466] on li "[STREET_ADDRESS]" at bounding box center [831, 463] width 361 height 30
type input "[STREET_ADDRESS]"
